Goal: Ask a question: Seek information or help from site administrators or community

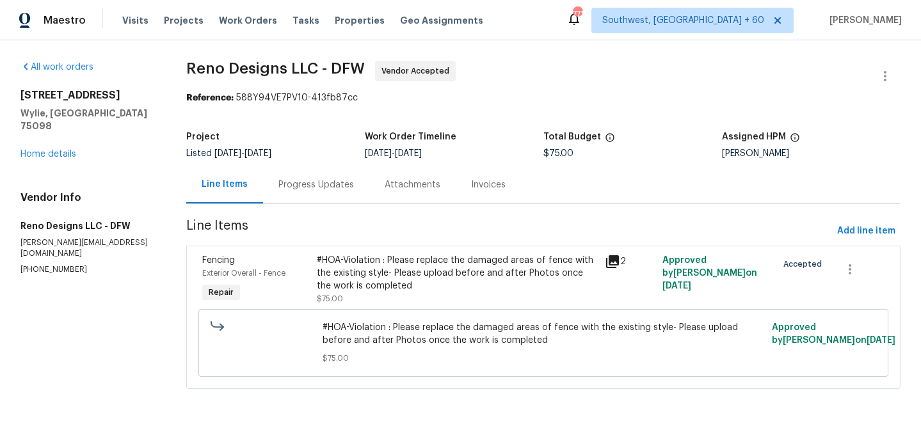
click at [418, 287] on div "#HOA-Violation : Please replace the damaged areas of fence with the existing st…" at bounding box center [457, 273] width 280 height 38
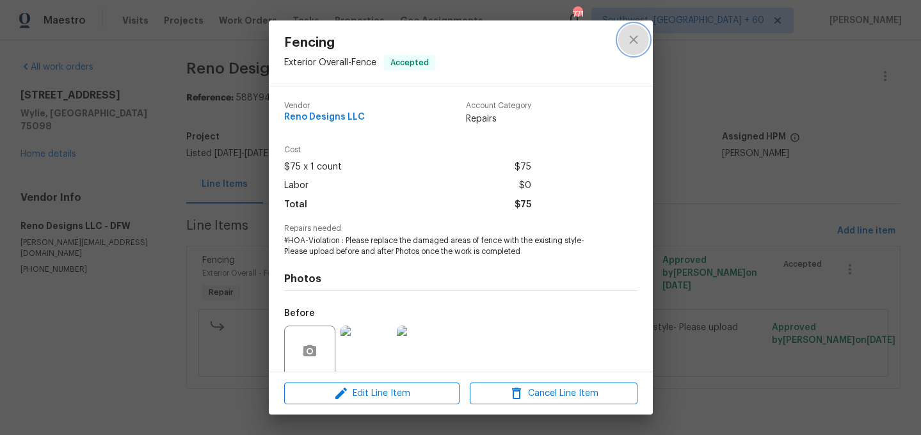
click at [643, 46] on button "close" at bounding box center [633, 39] width 31 height 31
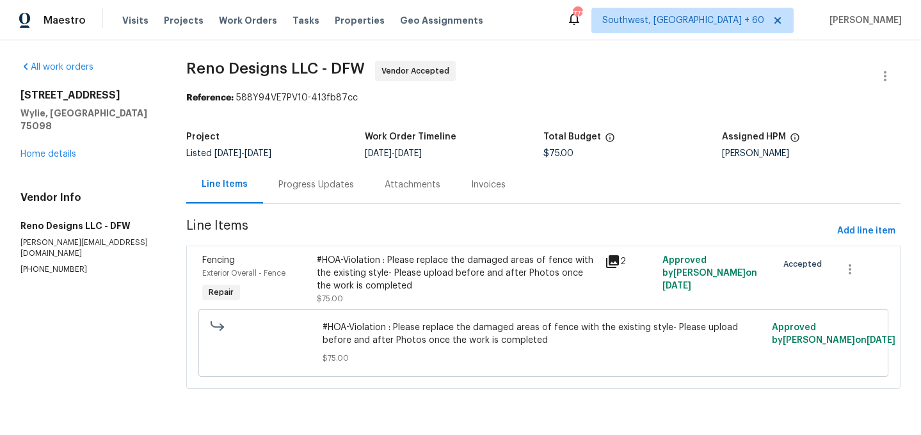
click at [330, 185] on div "Progress Updates" at bounding box center [316, 185] width 76 height 13
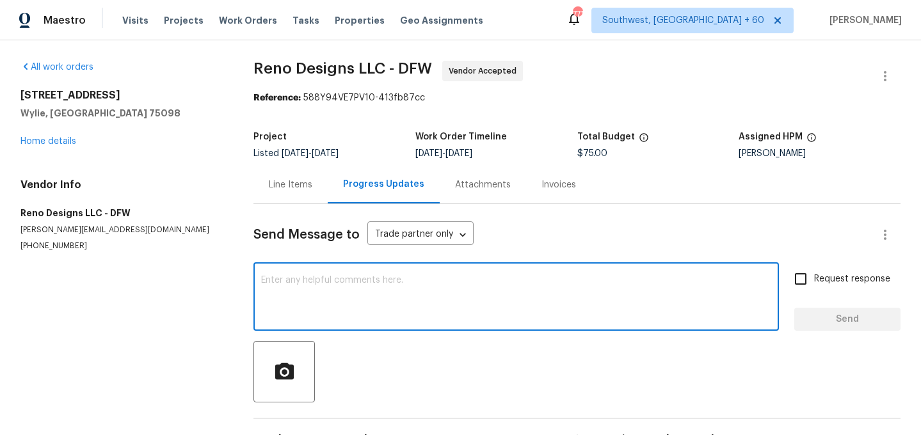
click at [350, 308] on textarea at bounding box center [516, 298] width 510 height 45
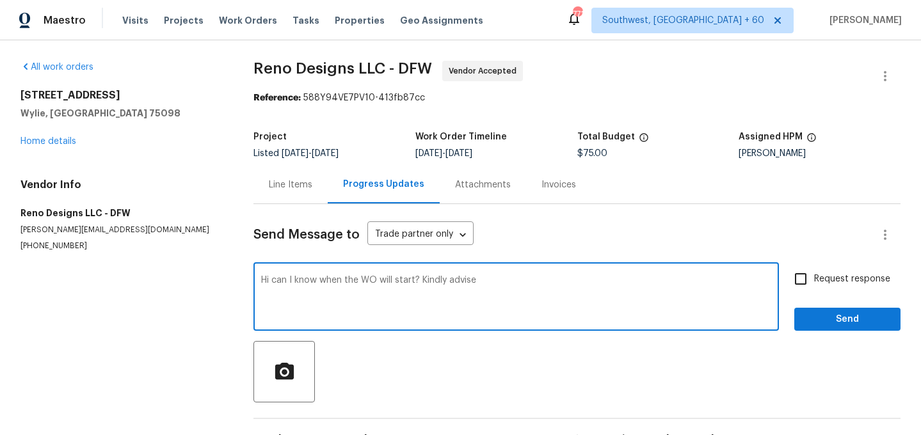
type textarea "Hi can I know when the WO will start? Kindly advise"
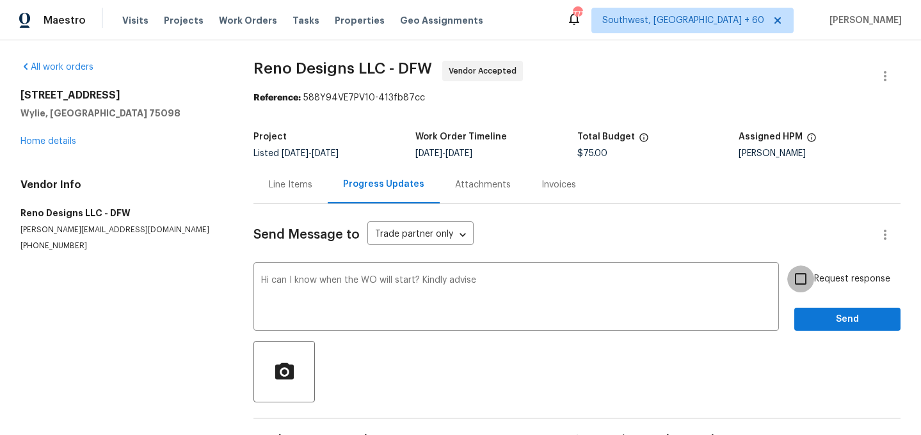
click at [795, 282] on input "Request response" at bounding box center [800, 279] width 27 height 27
checkbox input "true"
click at [836, 317] on span "Send" at bounding box center [847, 320] width 86 height 16
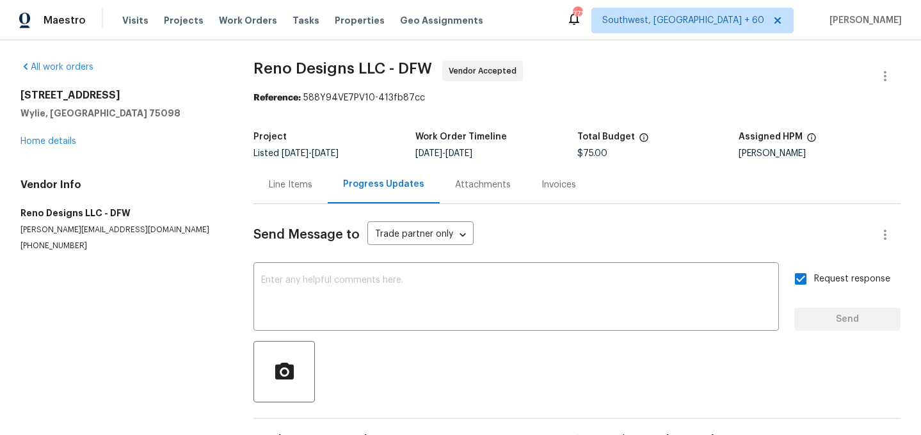
scroll to position [90, 0]
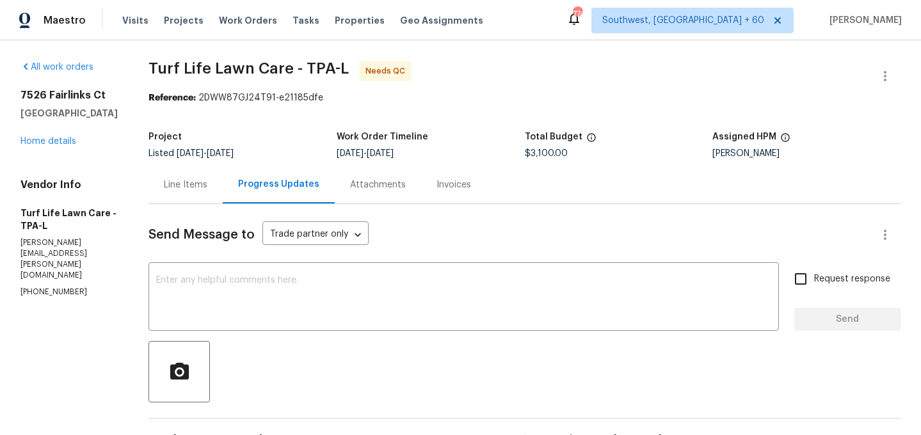
click at [175, 191] on div "Line Items" at bounding box center [185, 185] width 74 height 38
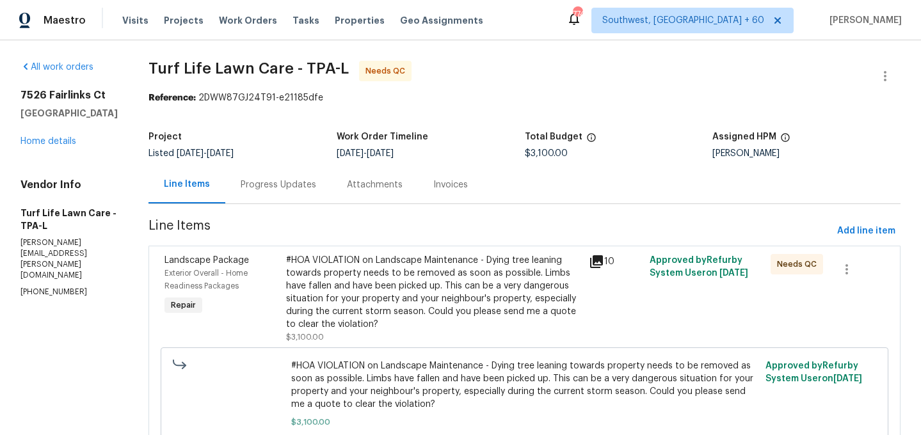
click at [373, 298] on div "#HOA VIOLATION on Landscape Maintenance - Dying tree leaning towards property n…" at bounding box center [434, 292] width 296 height 77
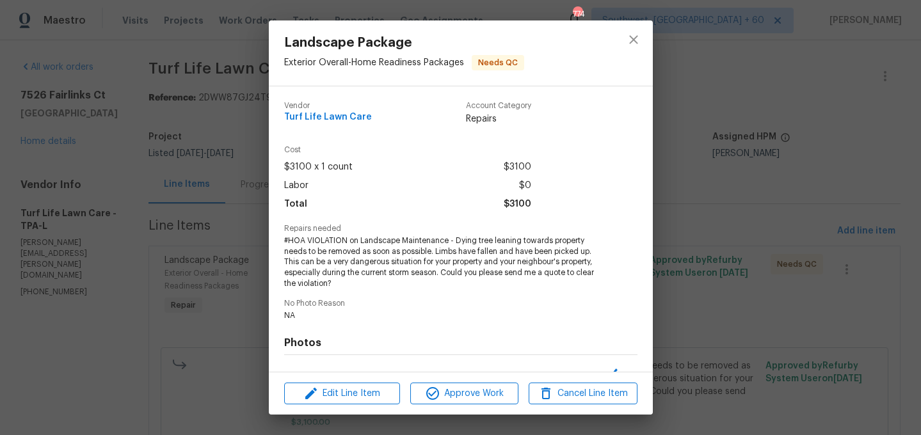
scroll to position [164, 0]
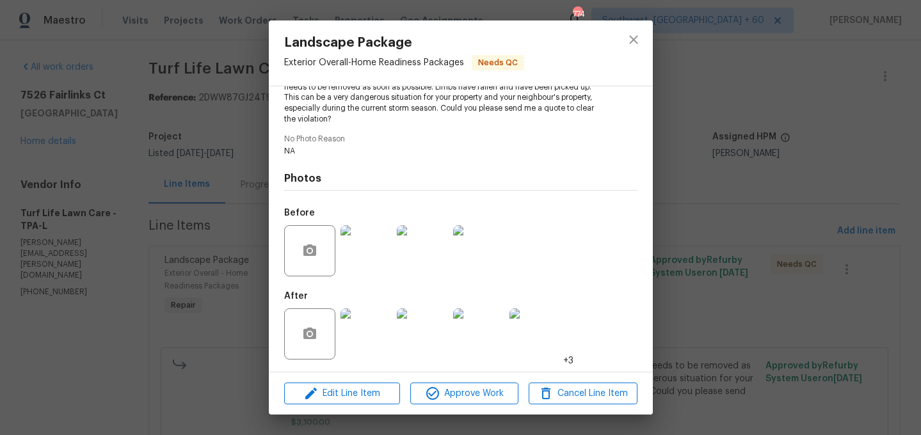
click at [372, 335] on img at bounding box center [365, 333] width 51 height 51
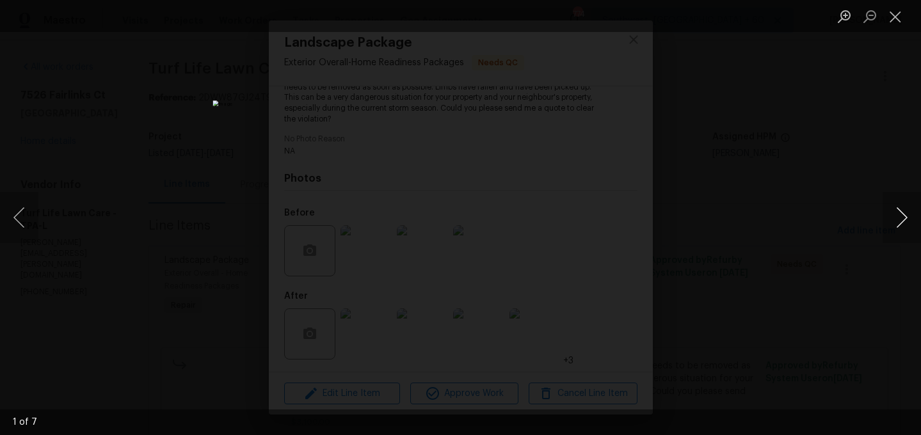
click at [909, 211] on button "Next image" at bounding box center [902, 217] width 38 height 51
click at [909, 212] on button "Next image" at bounding box center [902, 217] width 38 height 51
click at [909, 213] on button "Next image" at bounding box center [902, 217] width 38 height 51
click at [909, 214] on button "Next image" at bounding box center [902, 217] width 38 height 51
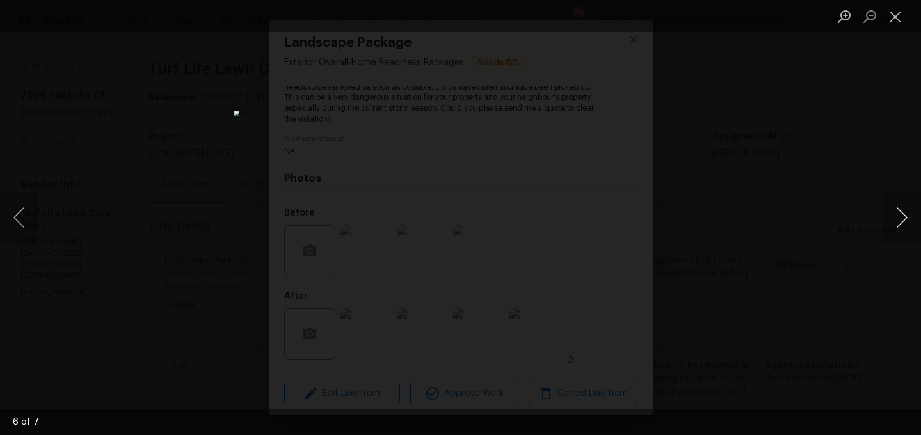
click at [909, 214] on button "Next image" at bounding box center [902, 217] width 38 height 51
click at [899, 212] on button "Next image" at bounding box center [902, 217] width 38 height 51
click at [25, 228] on button "Previous image" at bounding box center [19, 217] width 38 height 51
click at [897, 223] on button "Next image" at bounding box center [902, 217] width 38 height 51
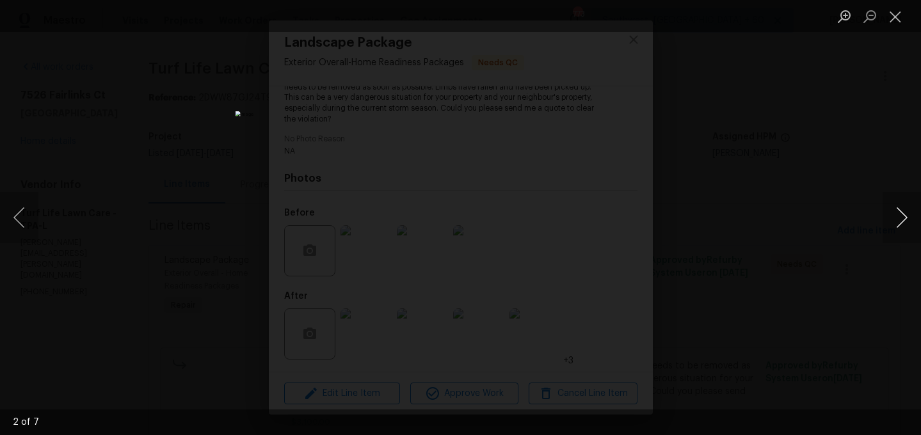
click at [902, 227] on button "Next image" at bounding box center [902, 217] width 38 height 51
click at [896, 227] on button "Next image" at bounding box center [902, 217] width 38 height 51
click at [901, 218] on button "Next image" at bounding box center [902, 217] width 38 height 51
click at [893, 226] on button "Next image" at bounding box center [902, 217] width 38 height 51
click at [902, 220] on button "Next image" at bounding box center [902, 217] width 38 height 51
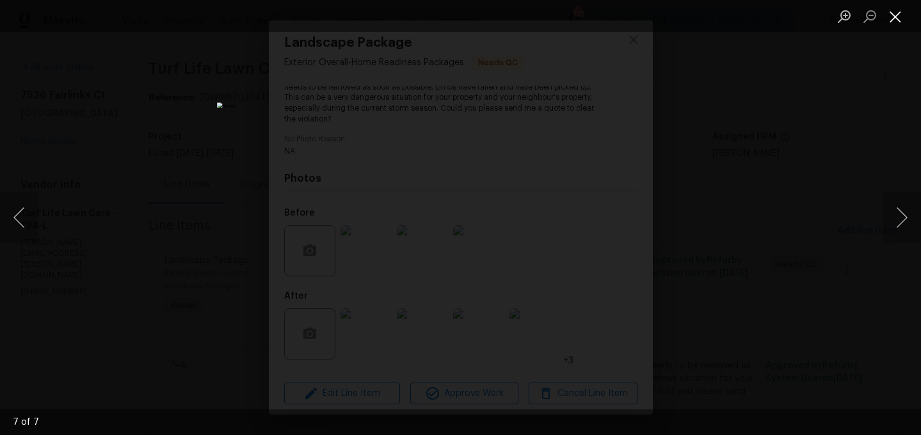
click at [898, 15] on button "Close lightbox" at bounding box center [896, 16] width 26 height 22
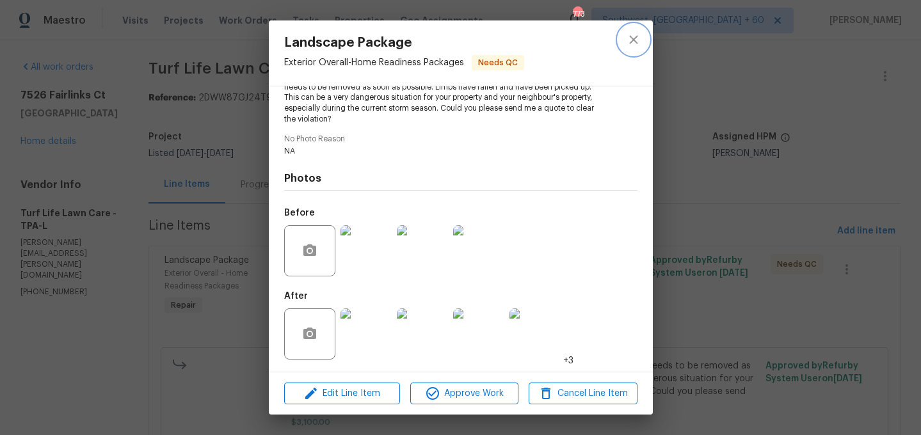
click at [628, 26] on button "close" at bounding box center [633, 39] width 31 height 31
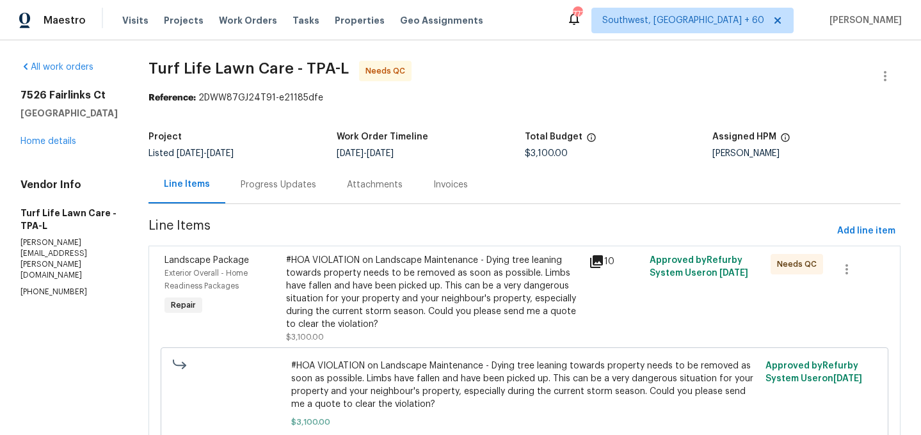
click at [265, 189] on div "Progress Updates" at bounding box center [279, 185] width 76 height 13
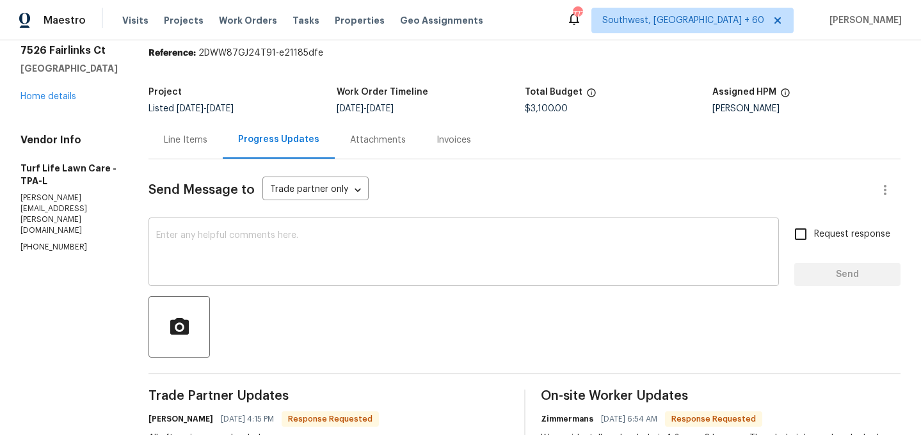
scroll to position [52, 0]
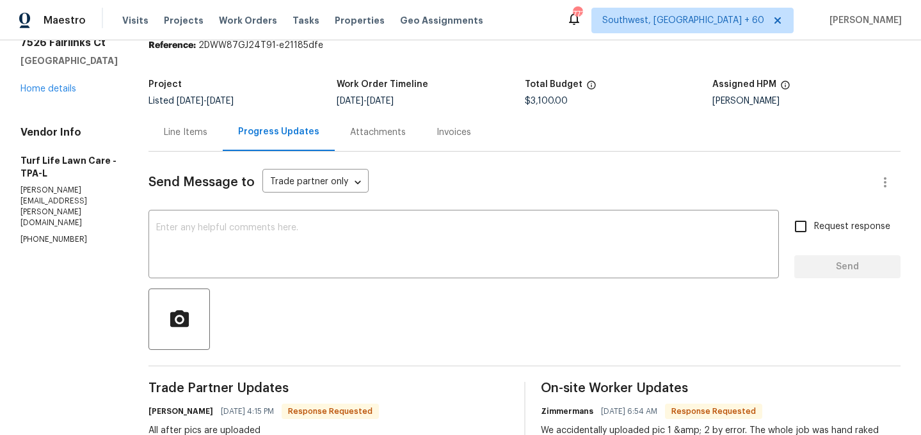
click at [175, 138] on div "Line Items" at bounding box center [186, 132] width 44 height 13
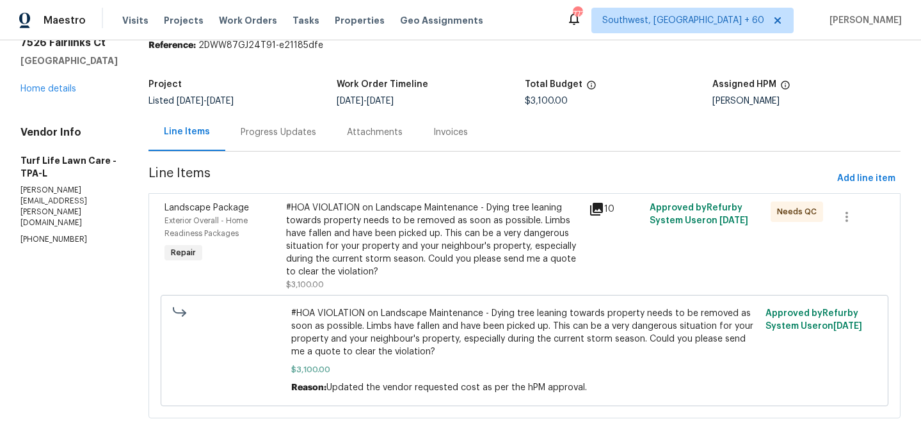
click at [342, 285] on div "#HOA VIOLATION on Landscape Maintenance - Dying tree leaning towards property n…" at bounding box center [434, 247] width 296 height 90
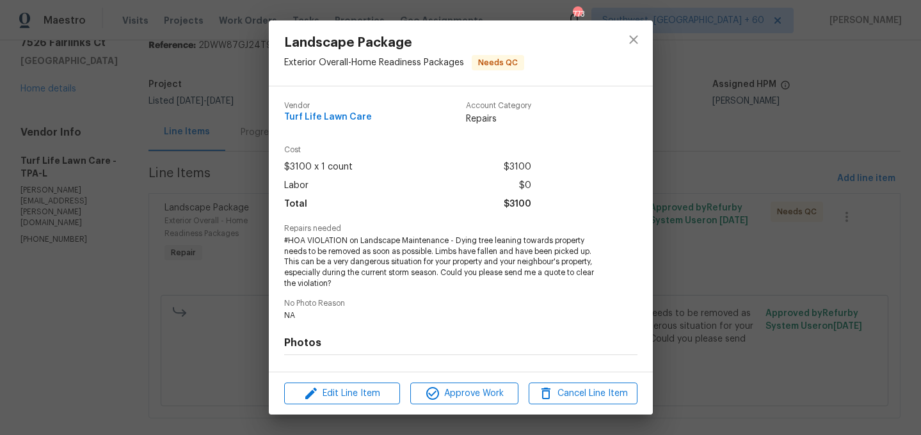
scroll to position [164, 0]
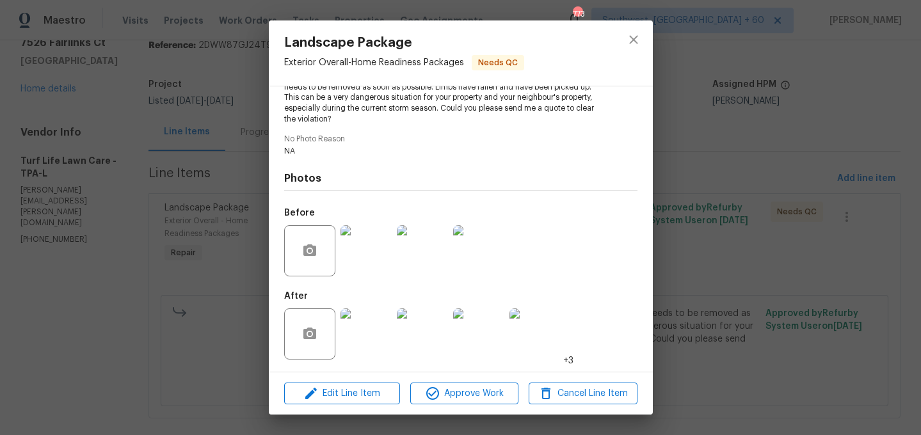
click at [360, 327] on img at bounding box center [365, 333] width 51 height 51
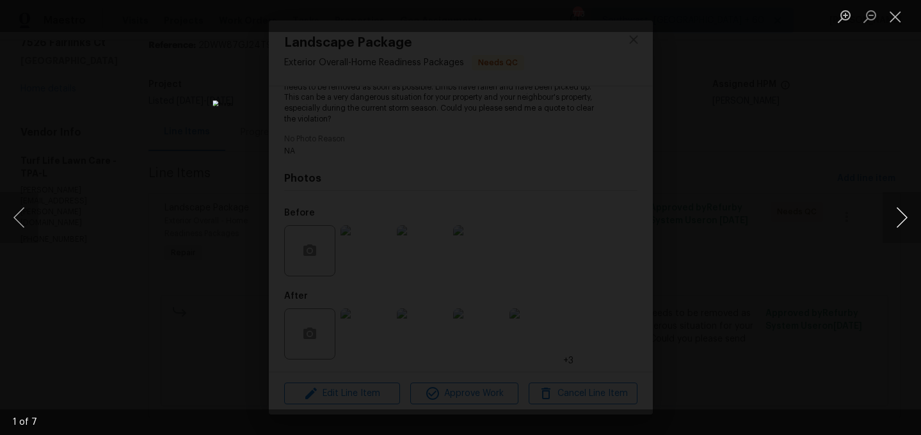
click at [898, 210] on button "Next image" at bounding box center [902, 217] width 38 height 51
click at [897, 210] on button "Next image" at bounding box center [902, 217] width 38 height 51
click at [898, 205] on button "Next image" at bounding box center [902, 217] width 38 height 51
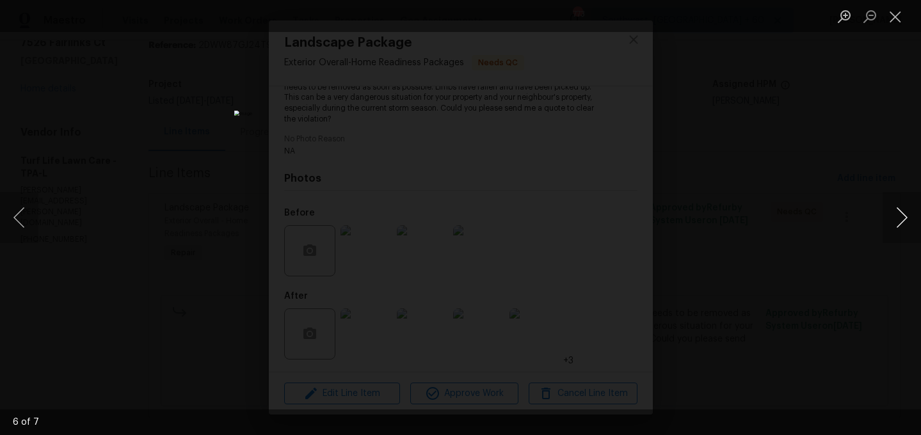
click at [898, 205] on button "Next image" at bounding box center [902, 217] width 38 height 51
click at [895, 18] on button "Close lightbox" at bounding box center [896, 16] width 26 height 22
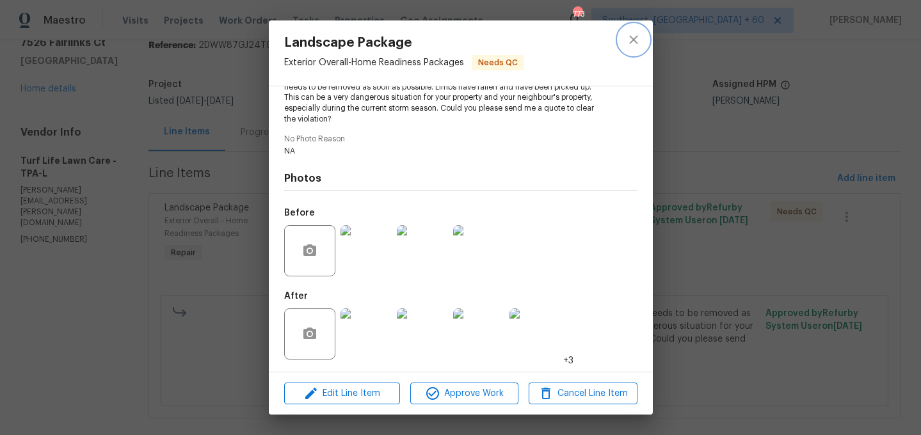
click at [637, 41] on icon "close" at bounding box center [633, 39] width 15 height 15
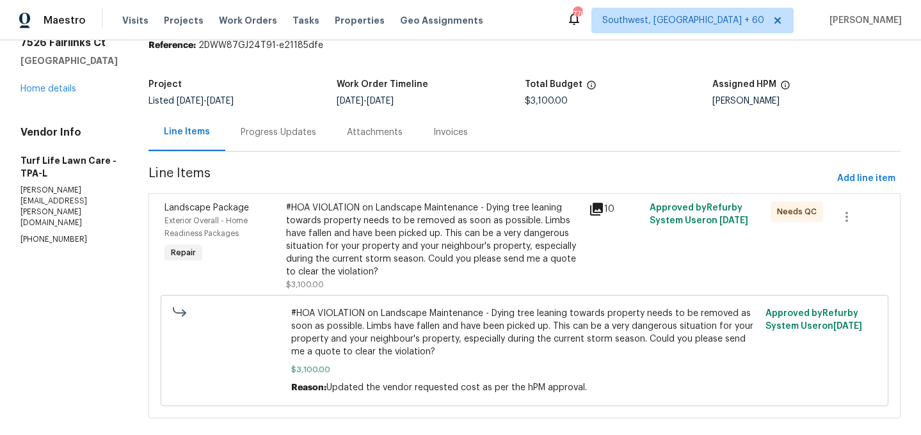
click at [401, 253] on div "#HOA VIOLATION on Landscape Maintenance - Dying tree leaning towards property n…" at bounding box center [434, 240] width 296 height 77
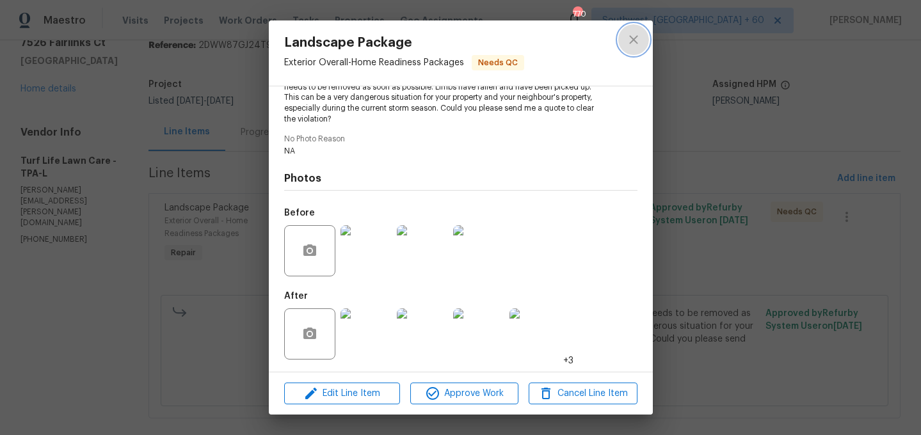
click at [639, 32] on icon "close" at bounding box center [633, 39] width 15 height 15
